Goal: Task Accomplishment & Management: Manage account settings

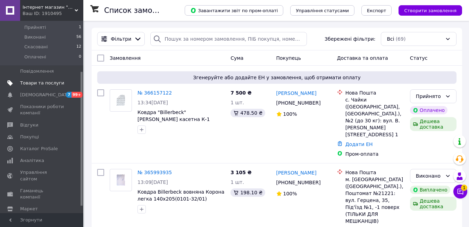
scroll to position [82, 0]
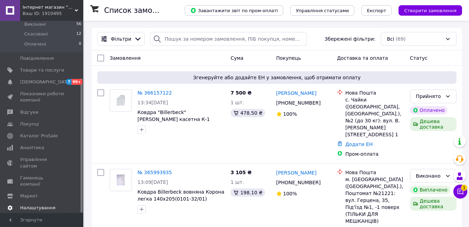
click at [22, 205] on span "Налаштування" at bounding box center [37, 208] width 35 height 6
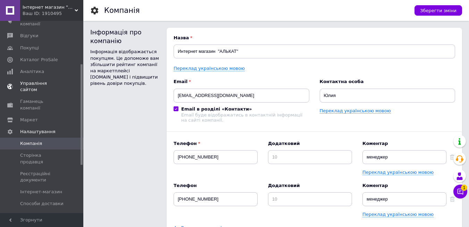
click at [33, 84] on span "Управління сайтом" at bounding box center [42, 86] width 44 height 13
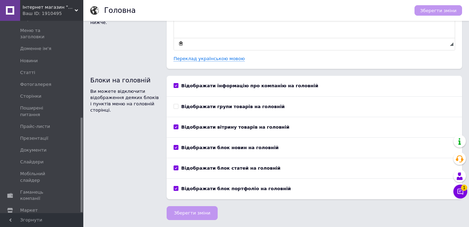
scroll to position [197, 0]
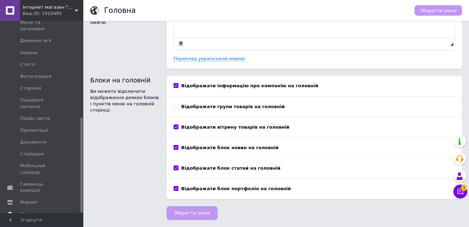
click at [27, 208] on link "Налаштування" at bounding box center [42, 214] width 85 height 12
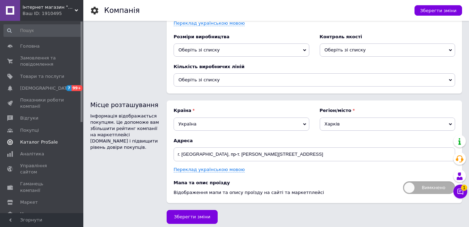
click at [29, 146] on link "Каталог ProSale" at bounding box center [42, 142] width 85 height 12
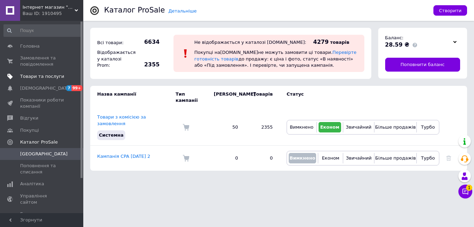
click at [33, 78] on span "Товари та послуги" at bounding box center [42, 76] width 44 height 6
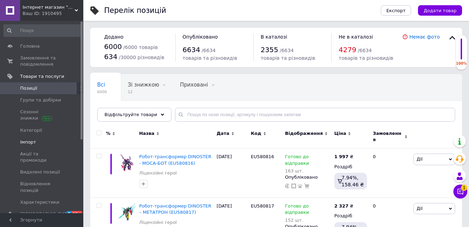
click at [33, 136] on link "Імпорт" at bounding box center [42, 142] width 85 height 12
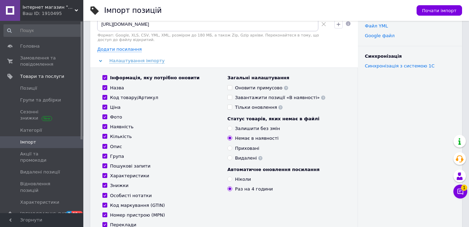
scroll to position [69, 0]
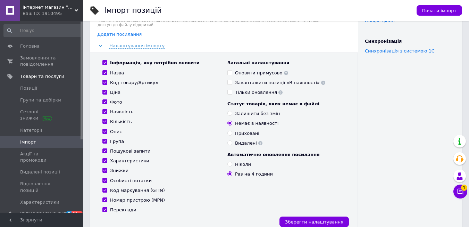
click at [106, 93] on input "Ціна" at bounding box center [104, 92] width 5 height 5
checkbox input "false"
click at [322, 220] on span "Зберегти налаштування" at bounding box center [314, 221] width 58 height 5
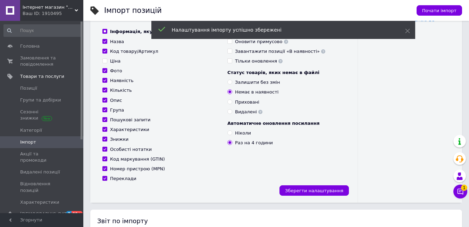
scroll to position [174, 0]
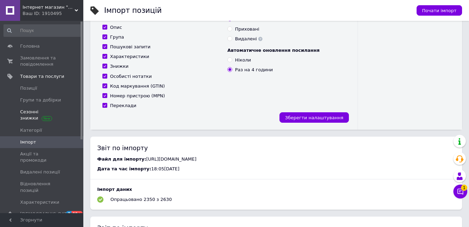
click at [46, 112] on span "Сезонні знижки" at bounding box center [42, 115] width 44 height 13
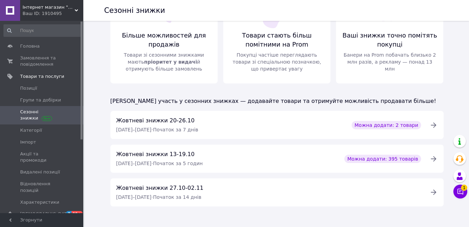
scroll to position [53, 0]
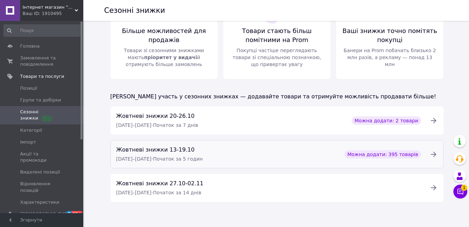
click at [433, 155] on icon at bounding box center [434, 154] width 8 height 8
